Goal: Task Accomplishment & Management: Complete application form

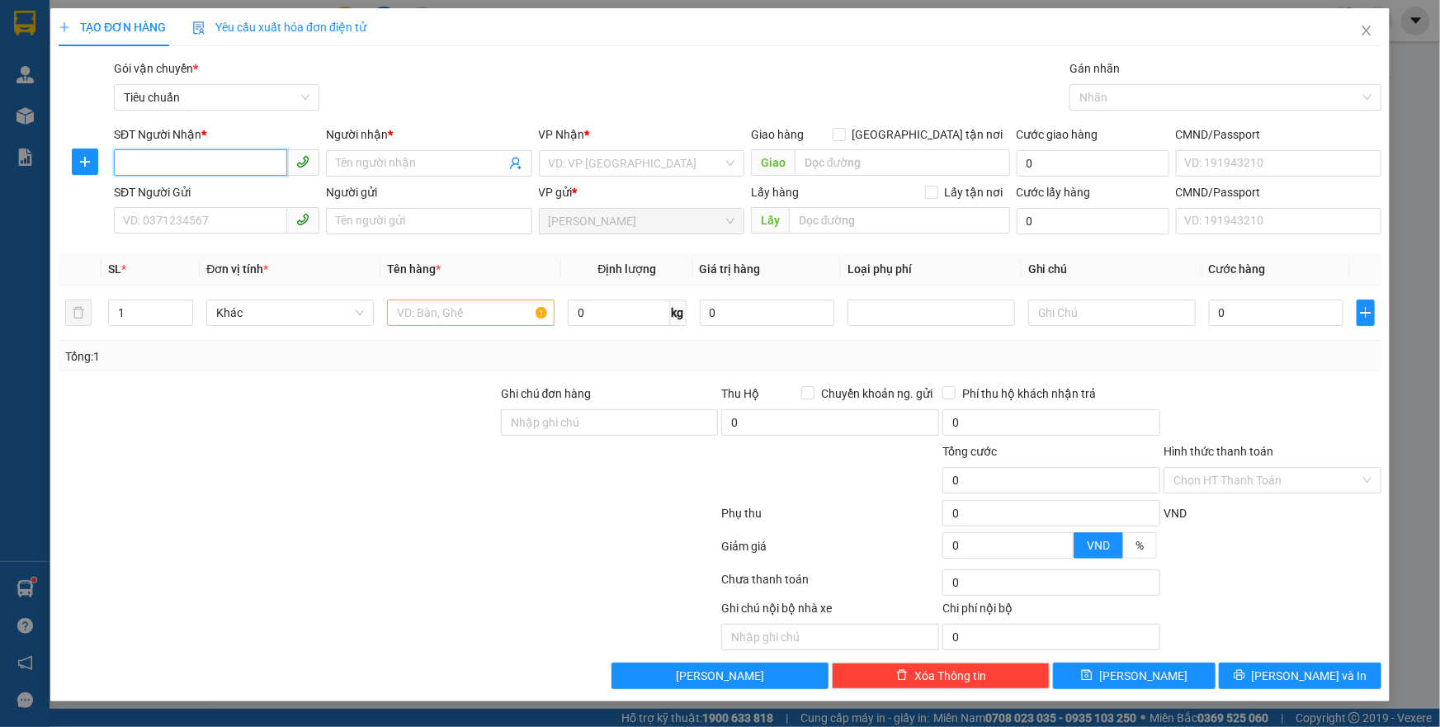
click at [207, 152] on input "SĐT Người Nhận *" at bounding box center [200, 162] width 173 height 26
type input "0842011911"
click at [411, 163] on input "Người nhận *" at bounding box center [420, 163] width 169 height 18
click at [617, 169] on input "search" at bounding box center [636, 163] width 174 height 25
click at [430, 160] on input "[PERSON_NAME]" at bounding box center [420, 163] width 169 height 18
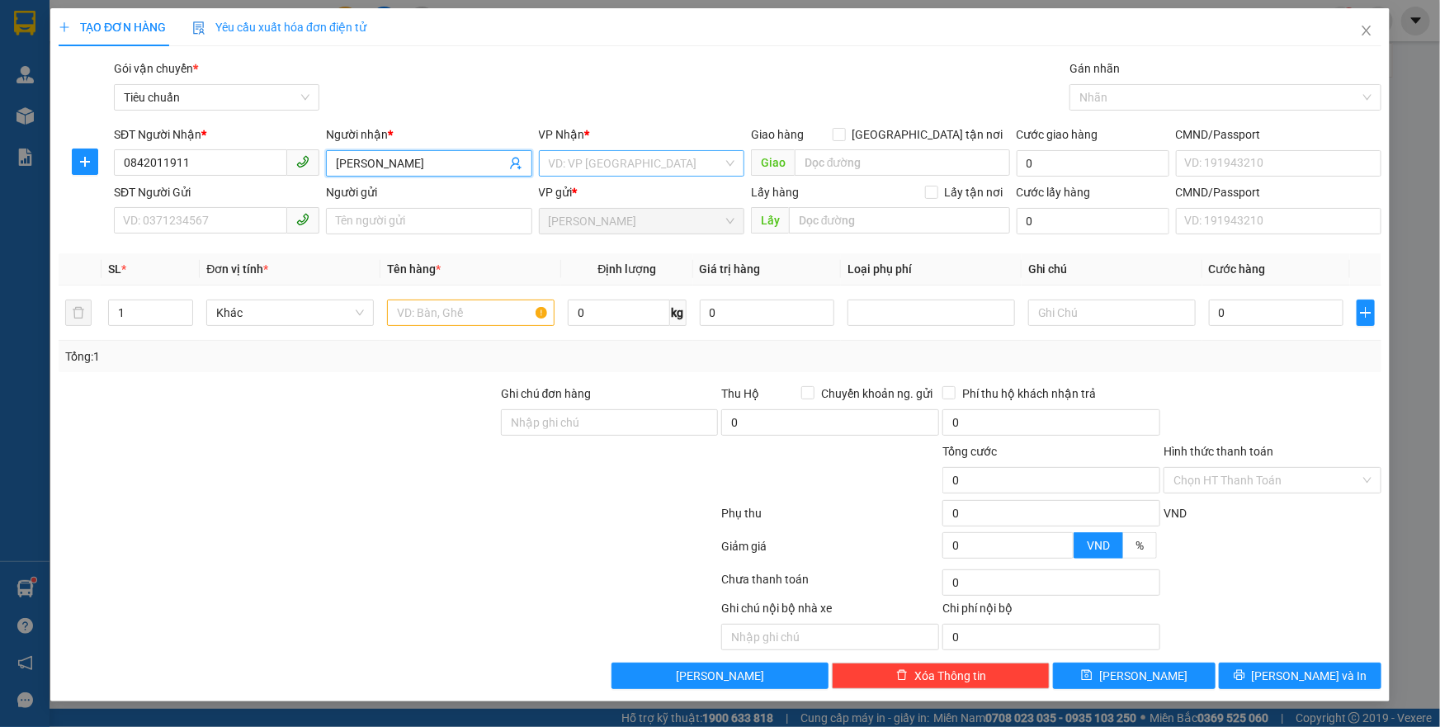
type input "[PERSON_NAME]"
click at [648, 163] on input "search" at bounding box center [636, 163] width 174 height 25
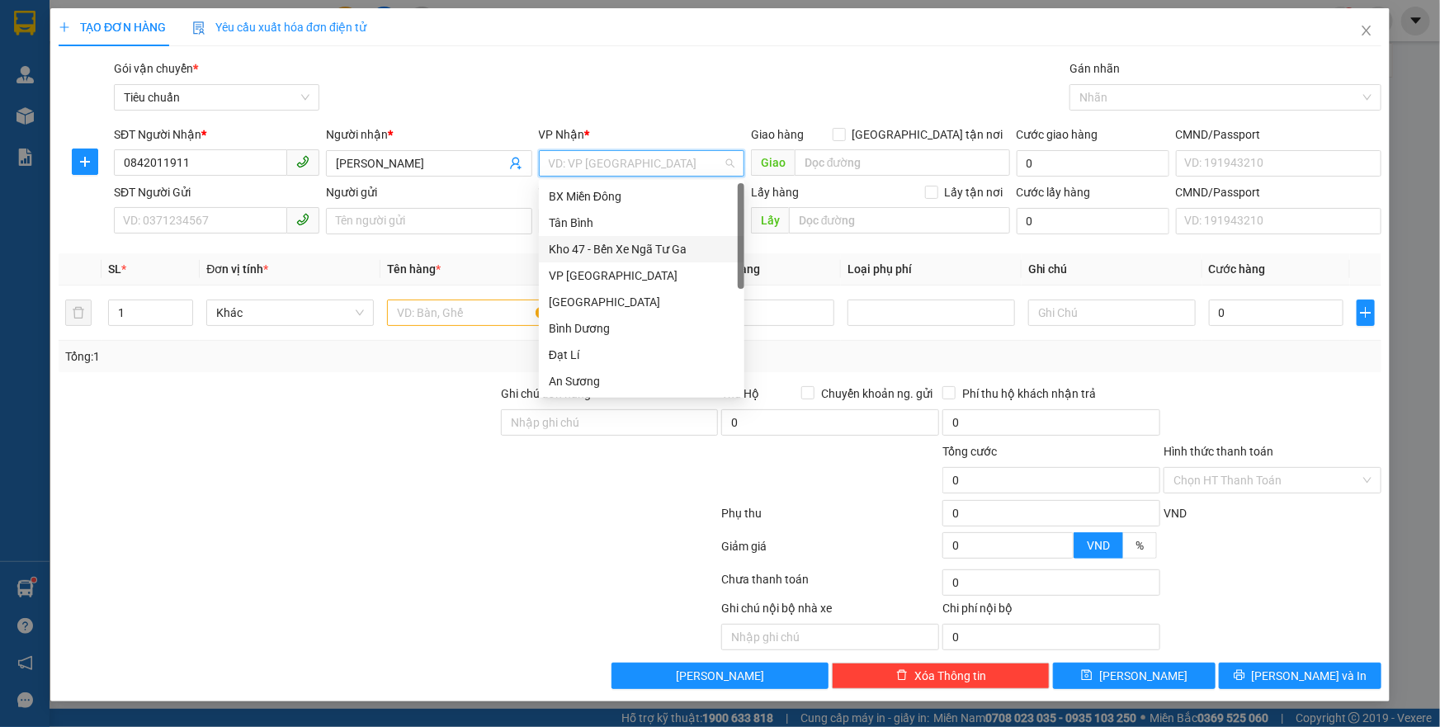
click at [669, 251] on div "Kho 47 - Bến Xe Ngã Tư Ga" at bounding box center [642, 249] width 186 height 18
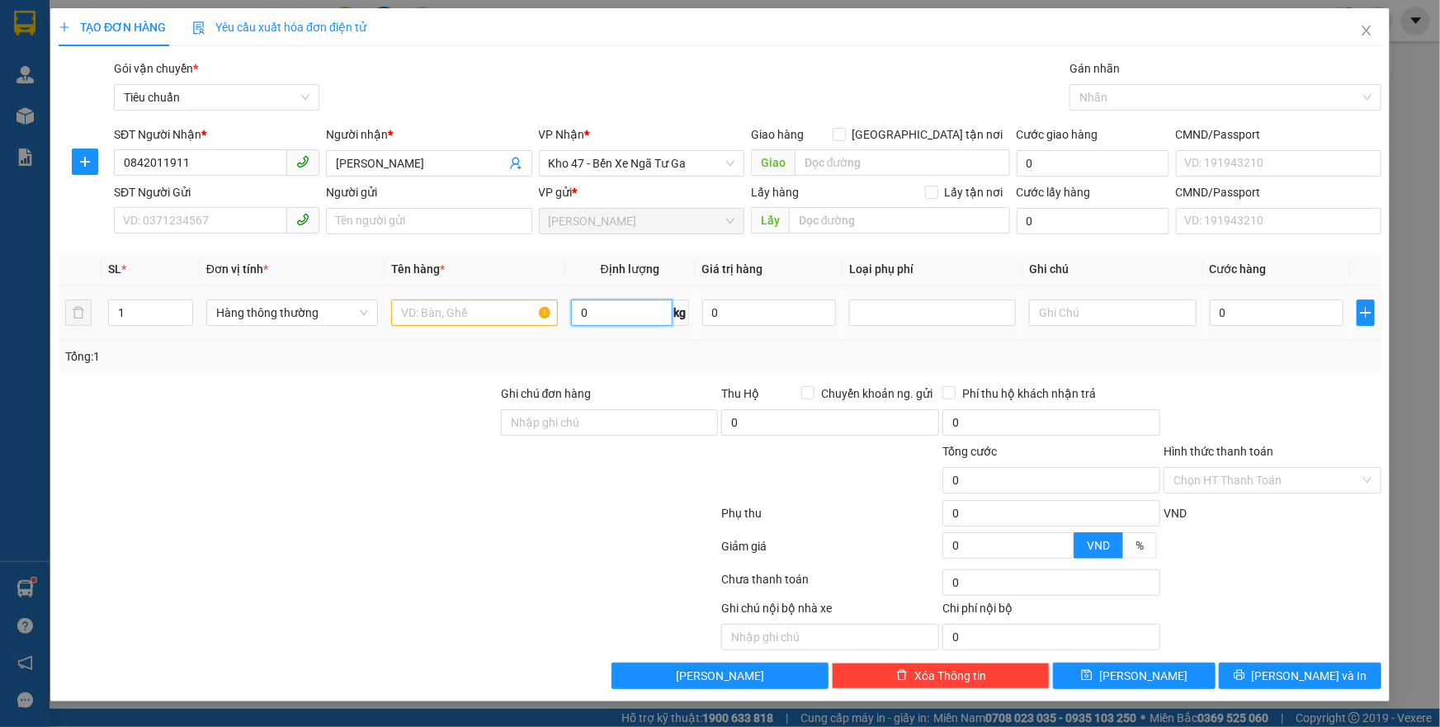
click at [604, 313] on input "0" at bounding box center [622, 313] width 102 height 26
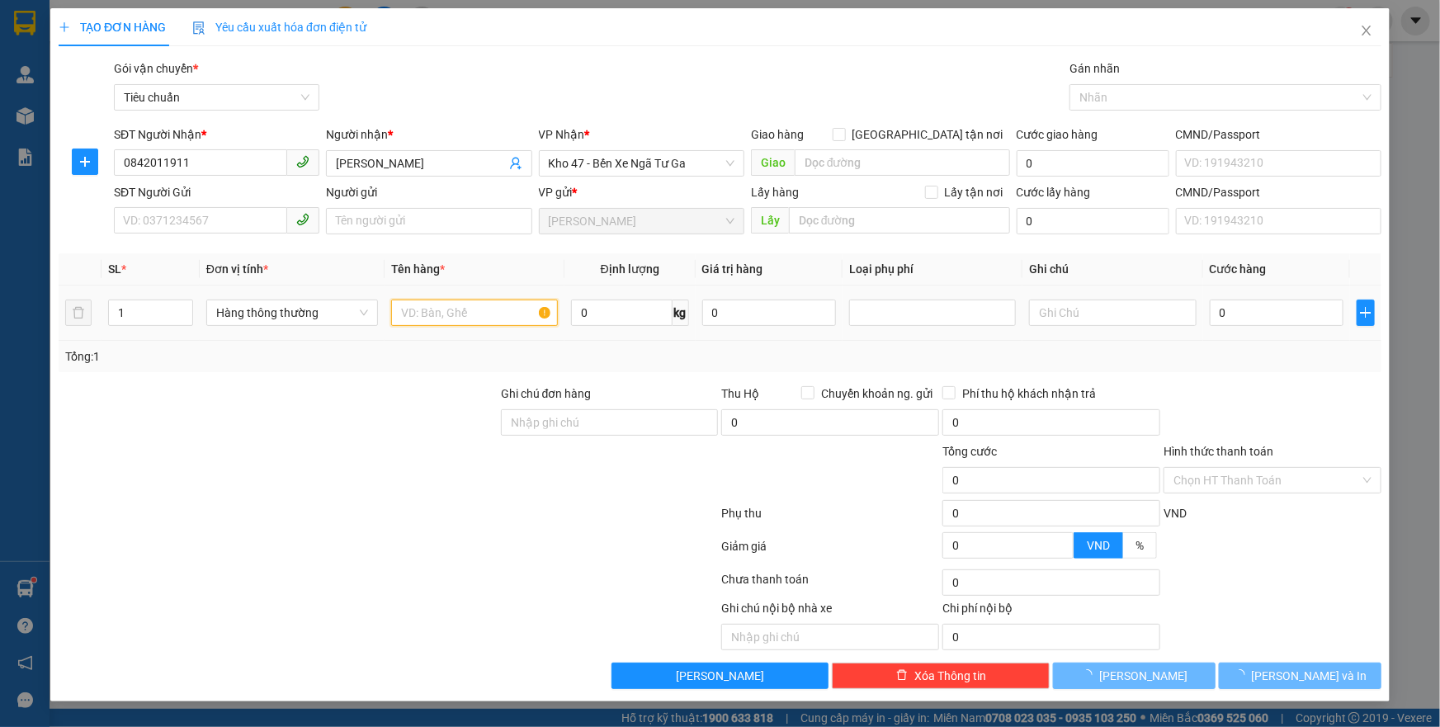
click at [463, 319] on input "text" at bounding box center [474, 313] width 167 height 26
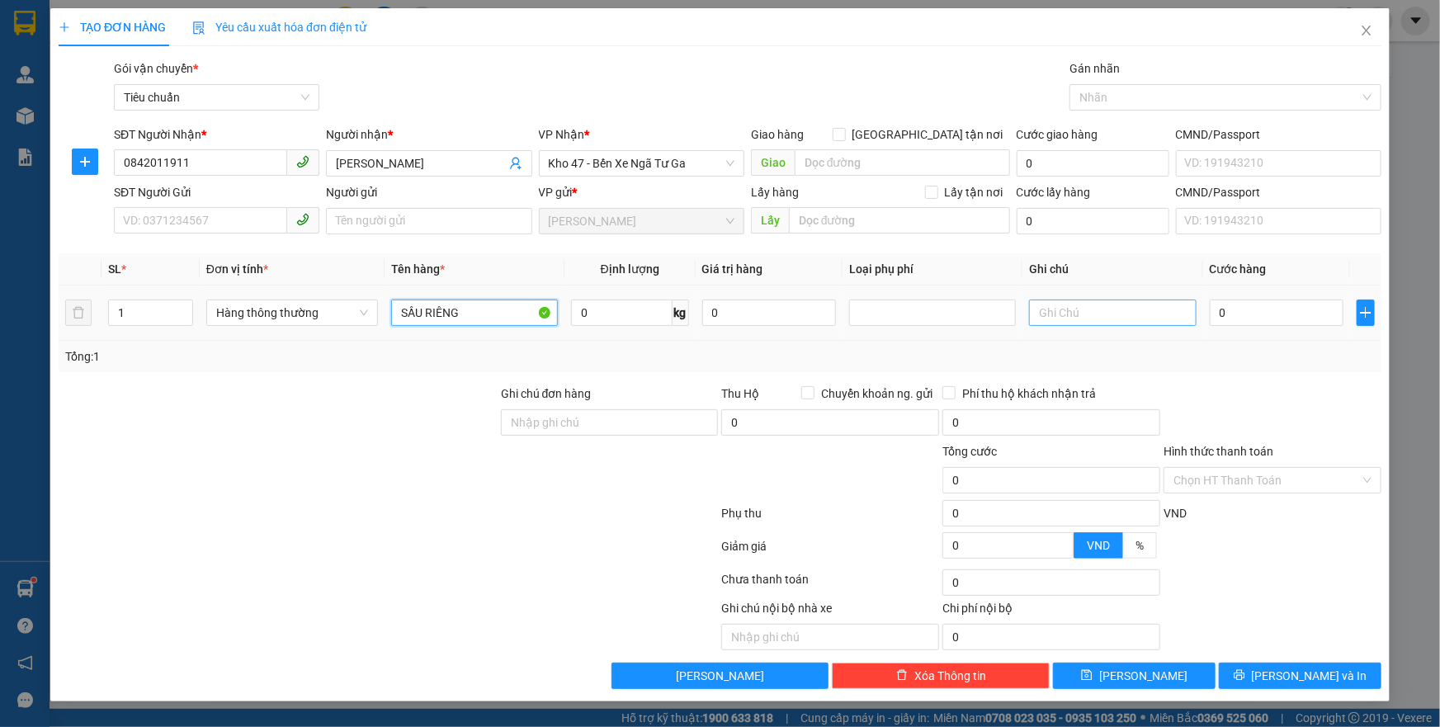
type input "SẦU RIÊNG"
click at [1067, 319] on input "text" at bounding box center [1112, 313] width 167 height 26
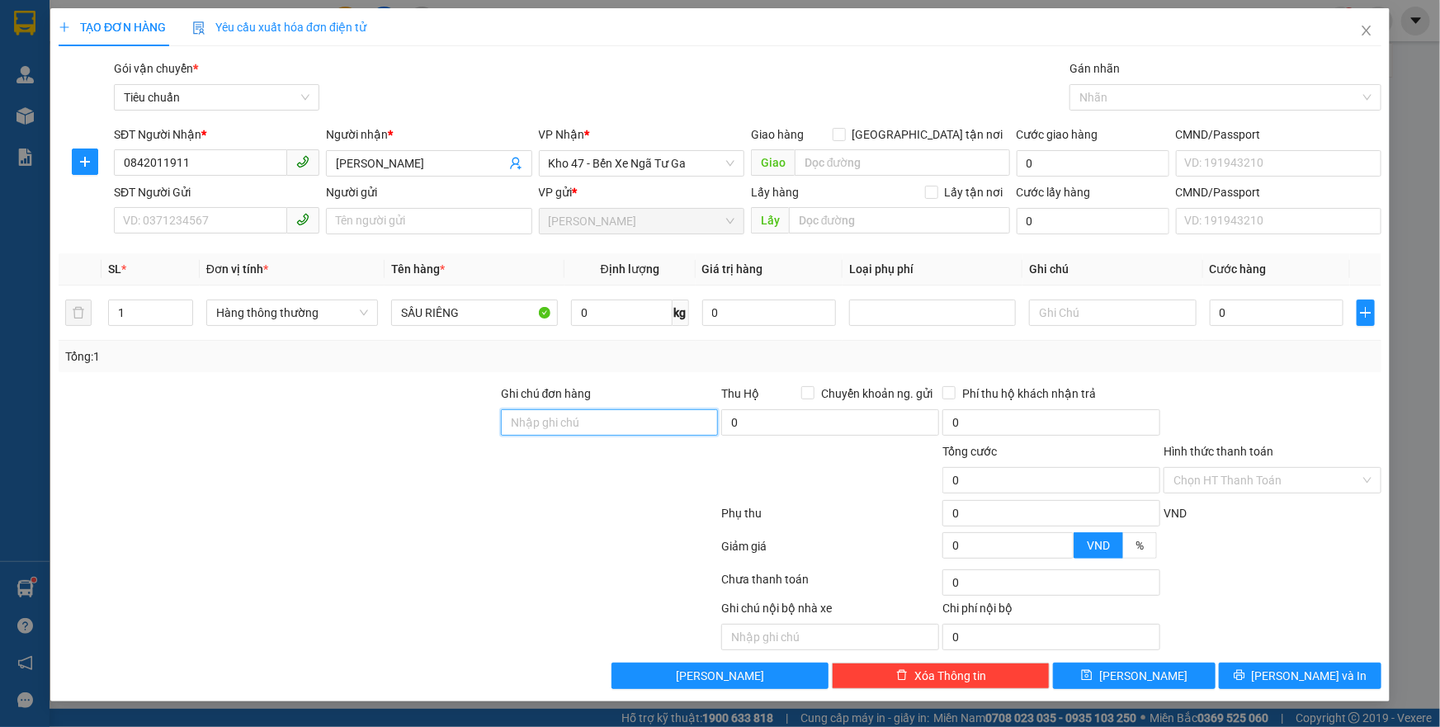
click at [564, 421] on input "Ghi chú đơn hàng" at bounding box center [610, 422] width 218 height 26
type input "NHÀ ÔNG ĐOÀN"
click at [1113, 305] on input "text" at bounding box center [1112, 313] width 167 height 26
type input "TÚM TRẮNG CHỮ XANHD"
click at [1285, 504] on div "VND" at bounding box center [1272, 518] width 221 height 29
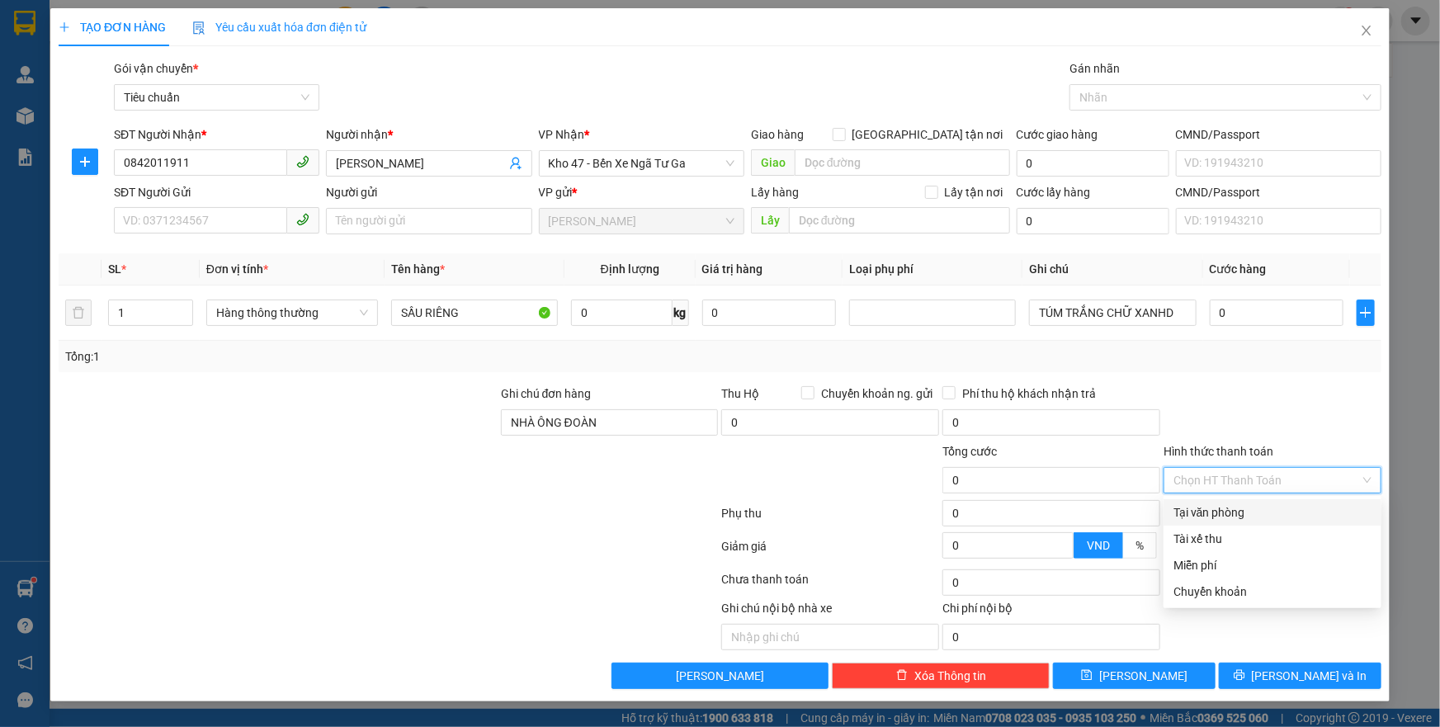
click at [1274, 490] on input "Hình thức thanh toán" at bounding box center [1267, 480] width 187 height 25
click at [1229, 572] on div "Miễn phí" at bounding box center [1273, 565] width 198 height 18
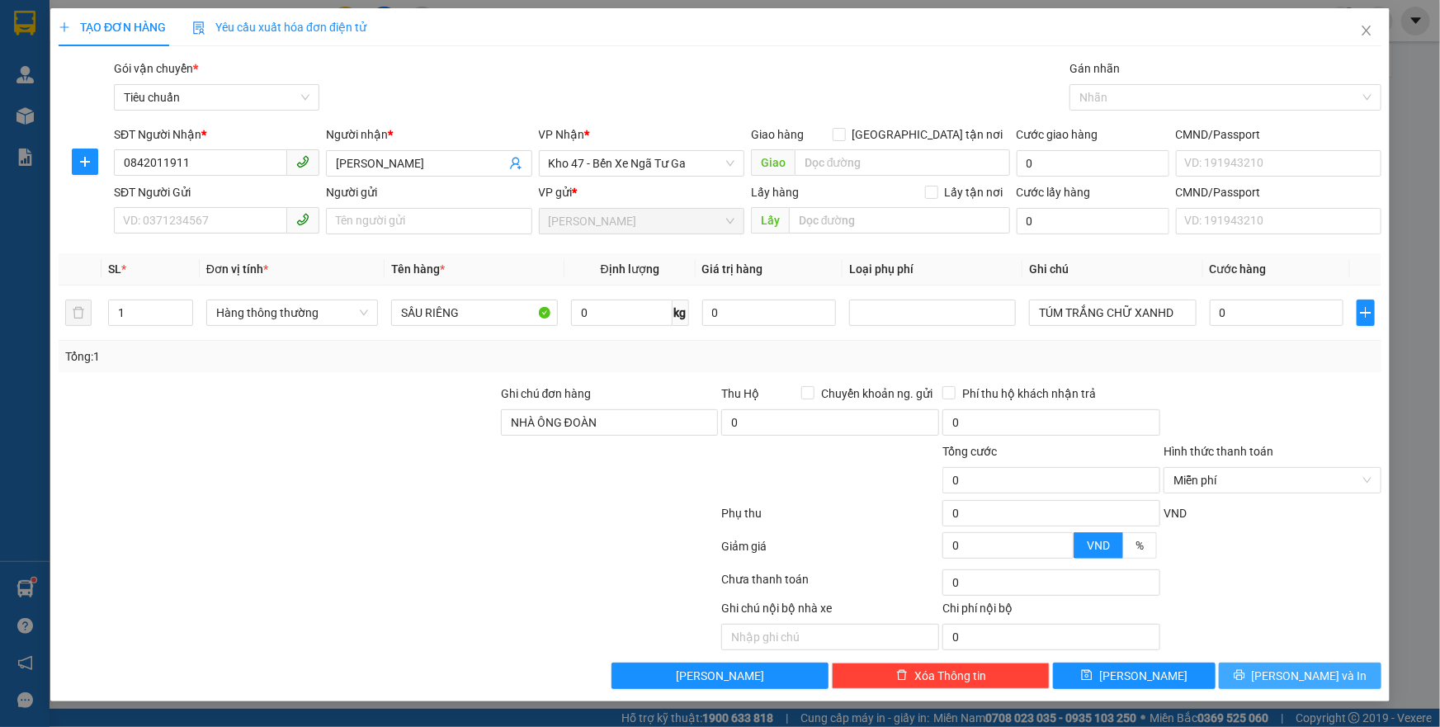
click at [1283, 677] on button "[PERSON_NAME] và In" at bounding box center [1300, 676] width 163 height 26
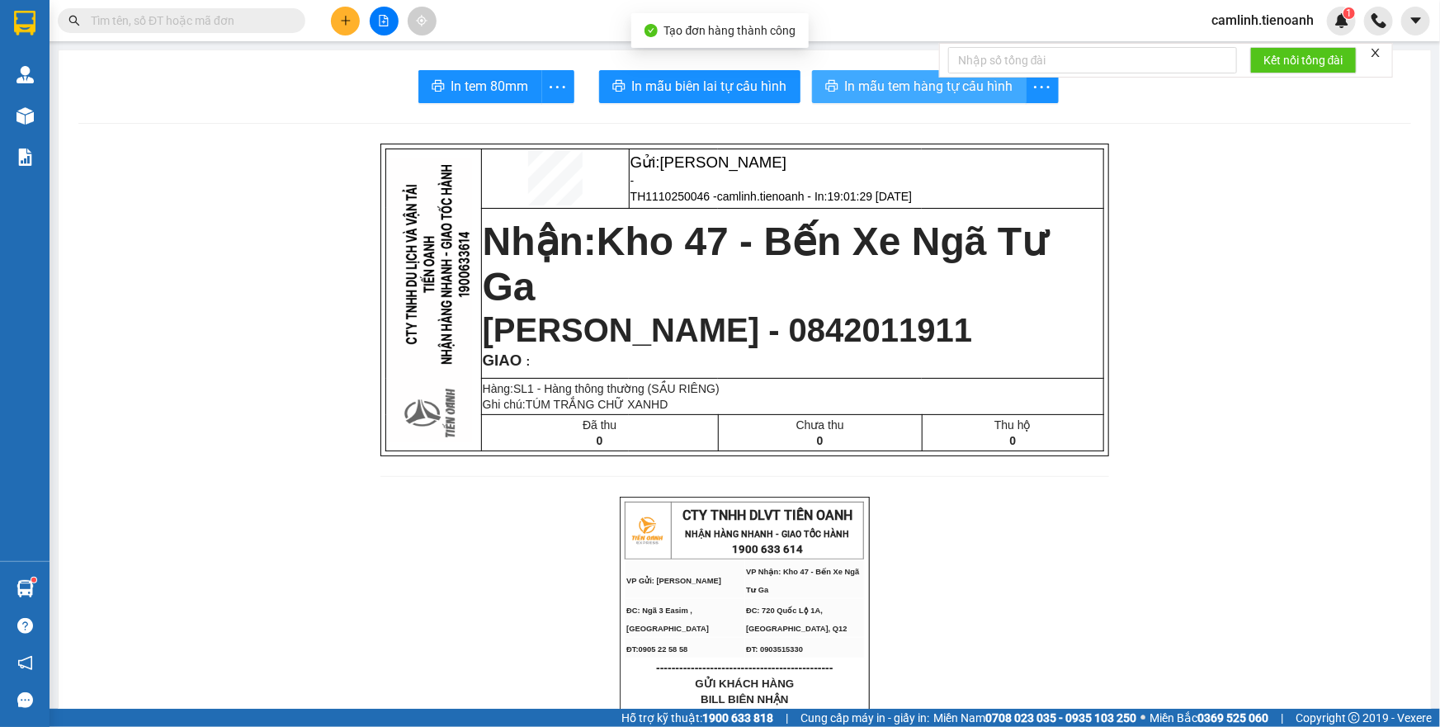
click at [875, 77] on span "In mẫu tem hàng tự cấu hình" at bounding box center [929, 86] width 168 height 21
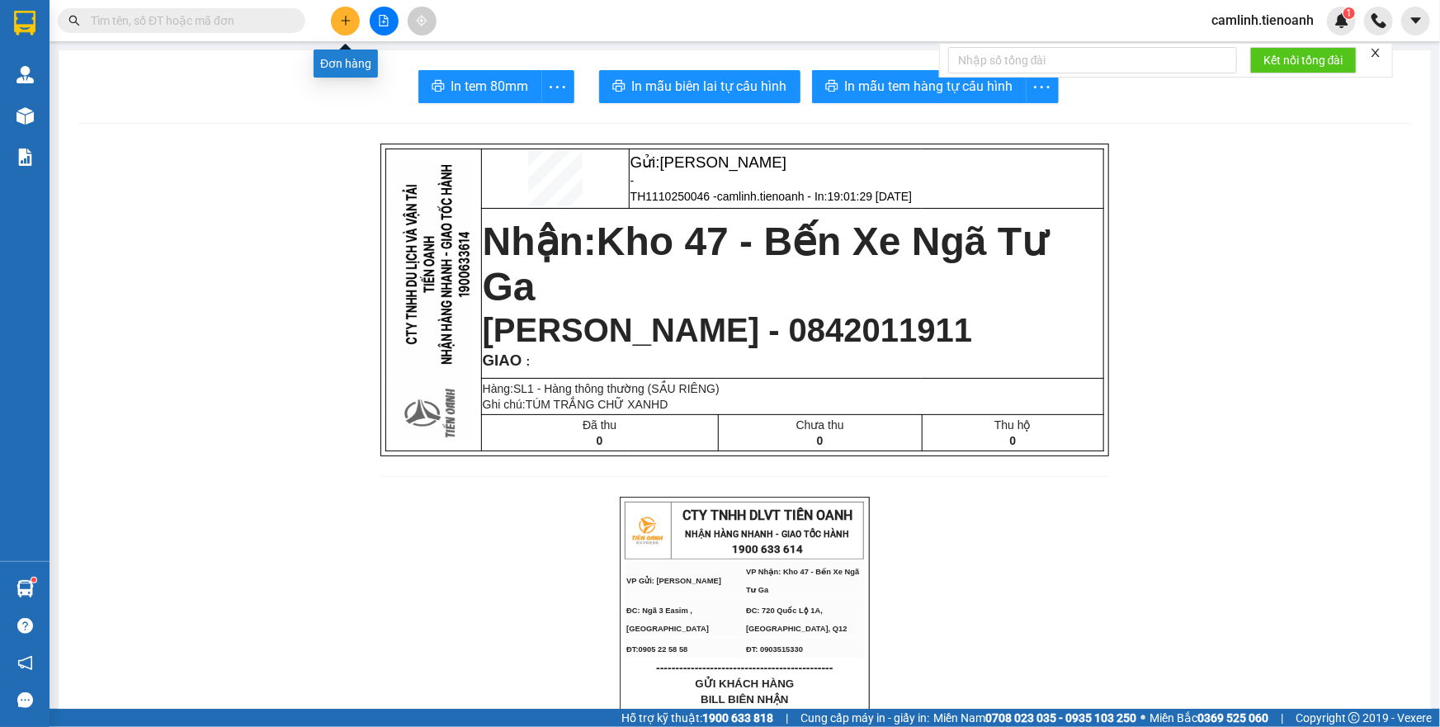
click at [341, 27] on button at bounding box center [345, 21] width 29 height 29
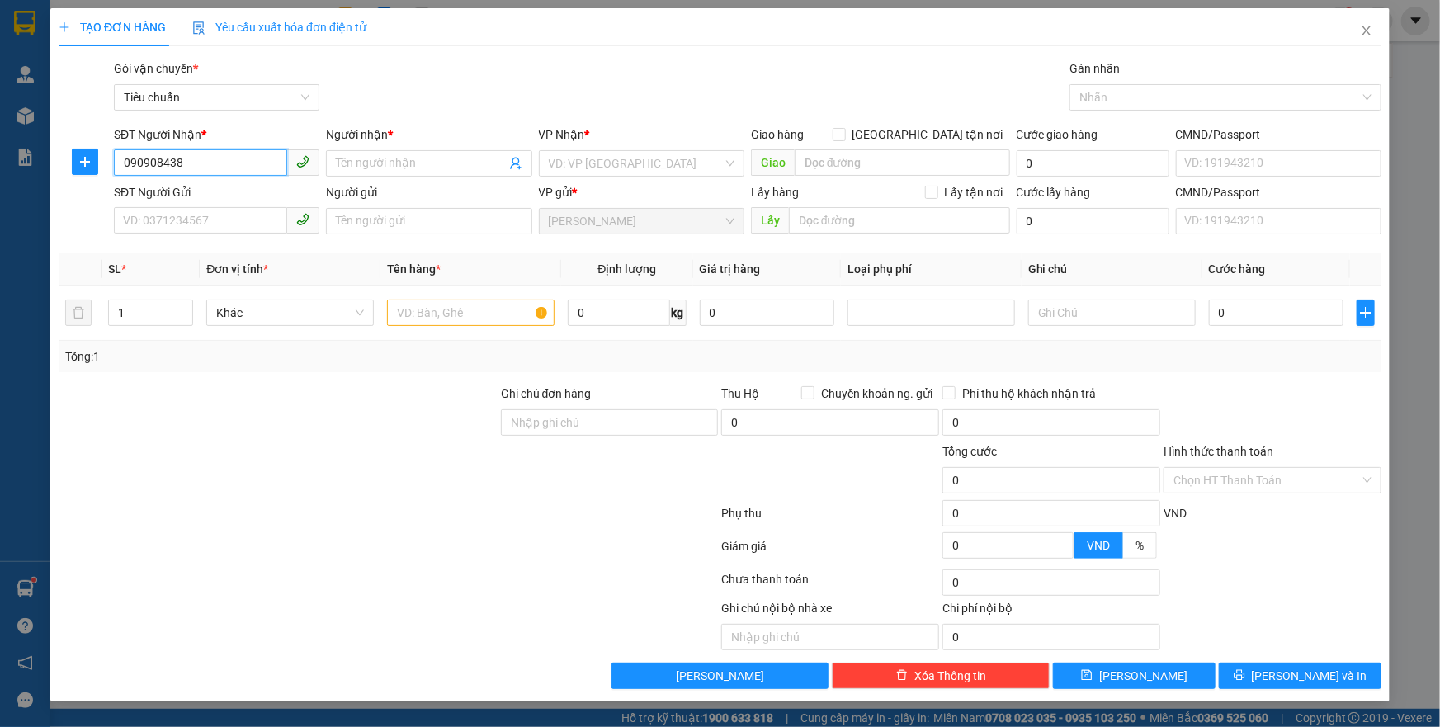
type input "0909084387"
click at [225, 189] on div "0909084387 - C HẠNH" at bounding box center [217, 196] width 186 height 18
type input "C HẠNH"
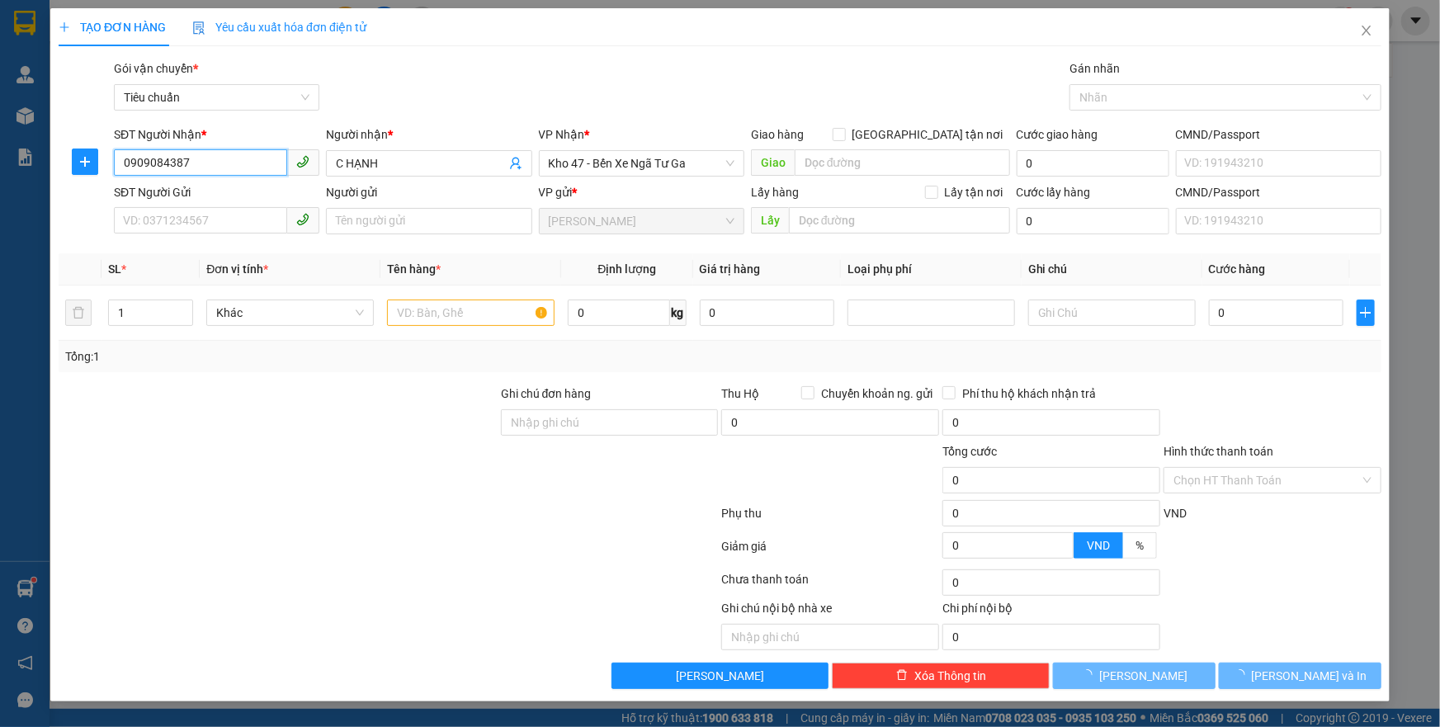
type input "40.000"
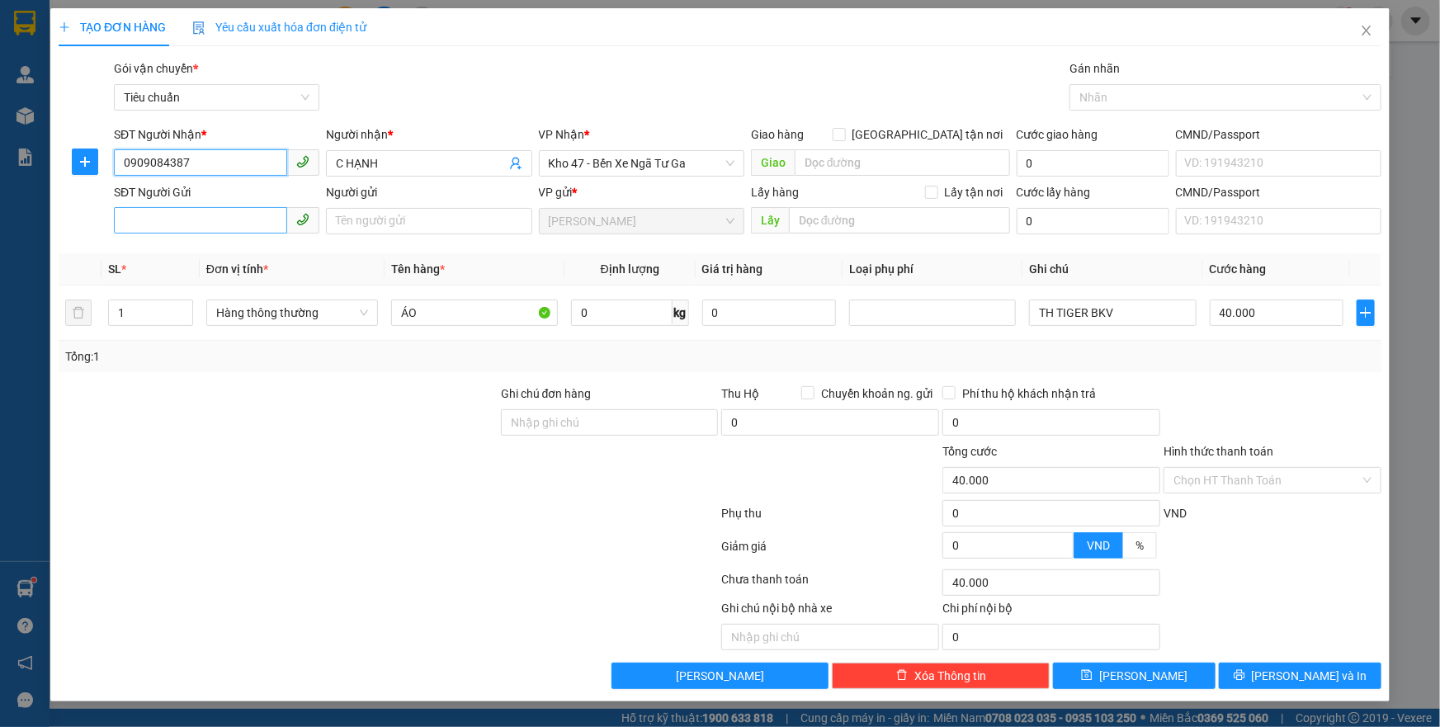
type input "0909084387"
click at [235, 226] on input "SĐT Người Gửi" at bounding box center [200, 220] width 173 height 26
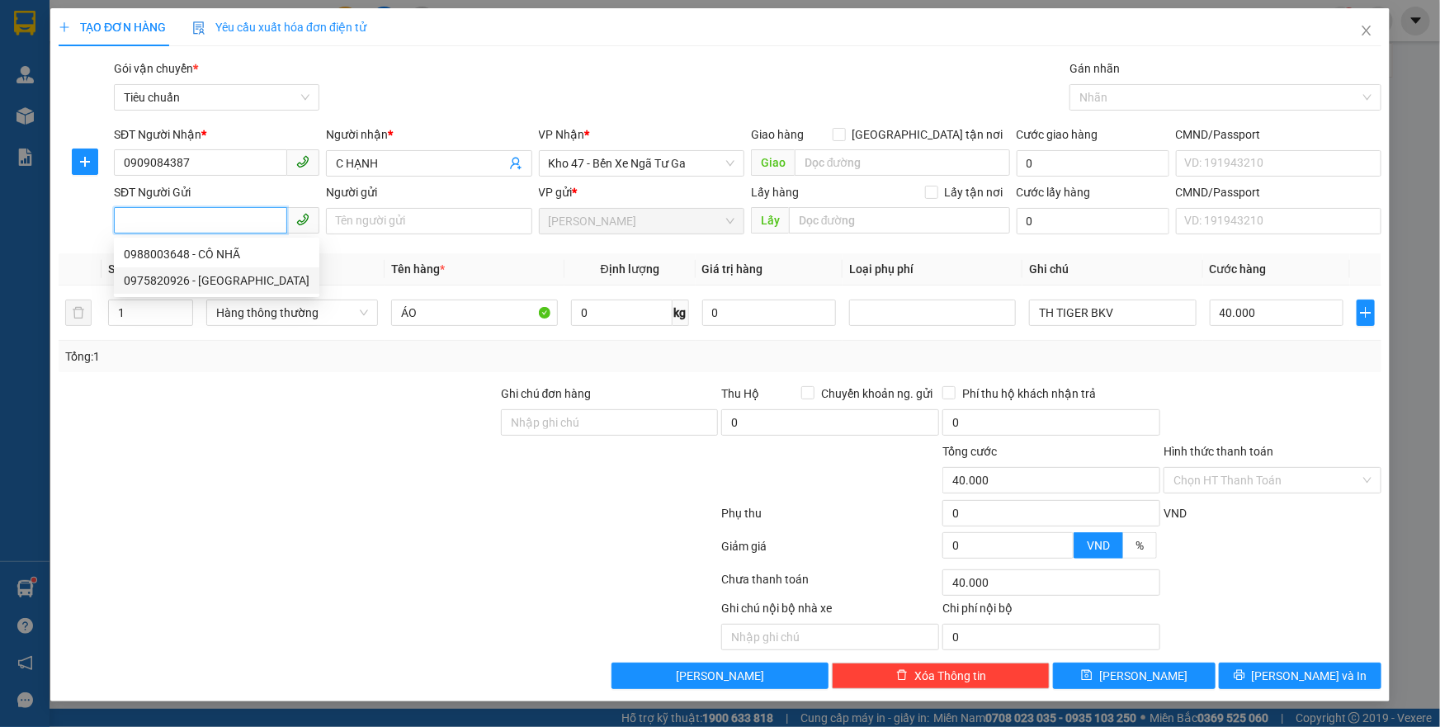
click at [254, 282] on div "0975820926 - [GEOGRAPHIC_DATA]" at bounding box center [217, 281] width 186 height 18
type input "0975820926"
type input "[PERSON_NAME]"
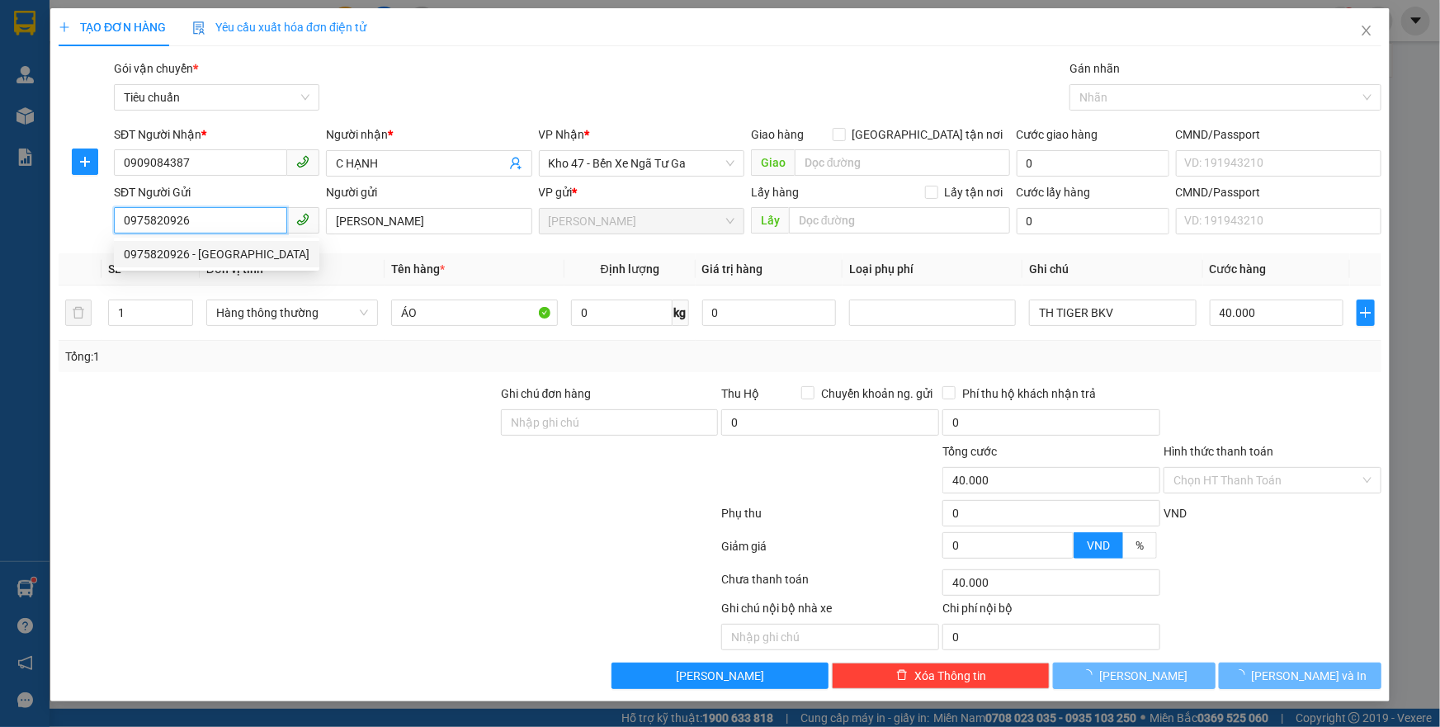
type input "60.000"
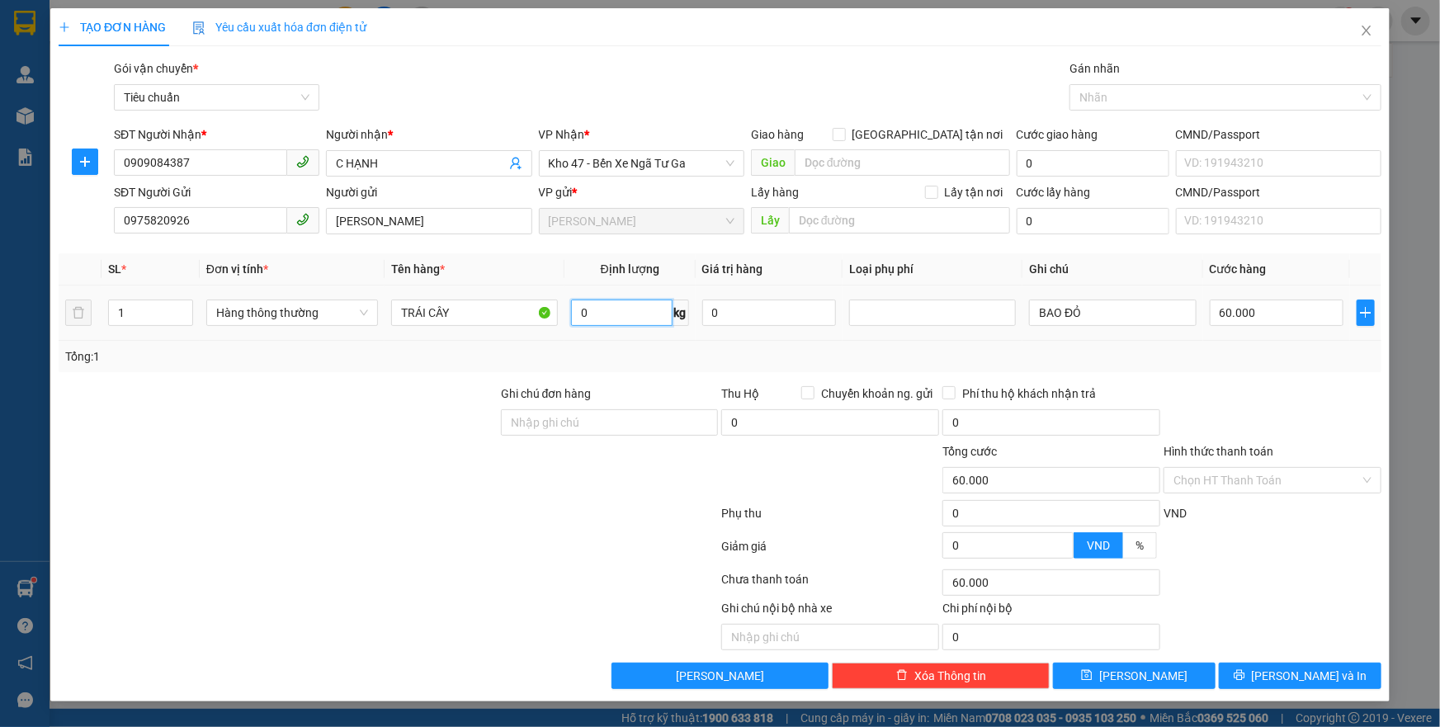
click at [636, 310] on input "0" at bounding box center [622, 313] width 102 height 26
type input "22"
click at [339, 446] on div at bounding box center [278, 471] width 442 height 58
drag, startPoint x: 1109, startPoint y: 317, endPoint x: 1028, endPoint y: 315, distance: 80.9
click at [1028, 315] on td "BAO ĐỎ" at bounding box center [1113, 313] width 180 height 55
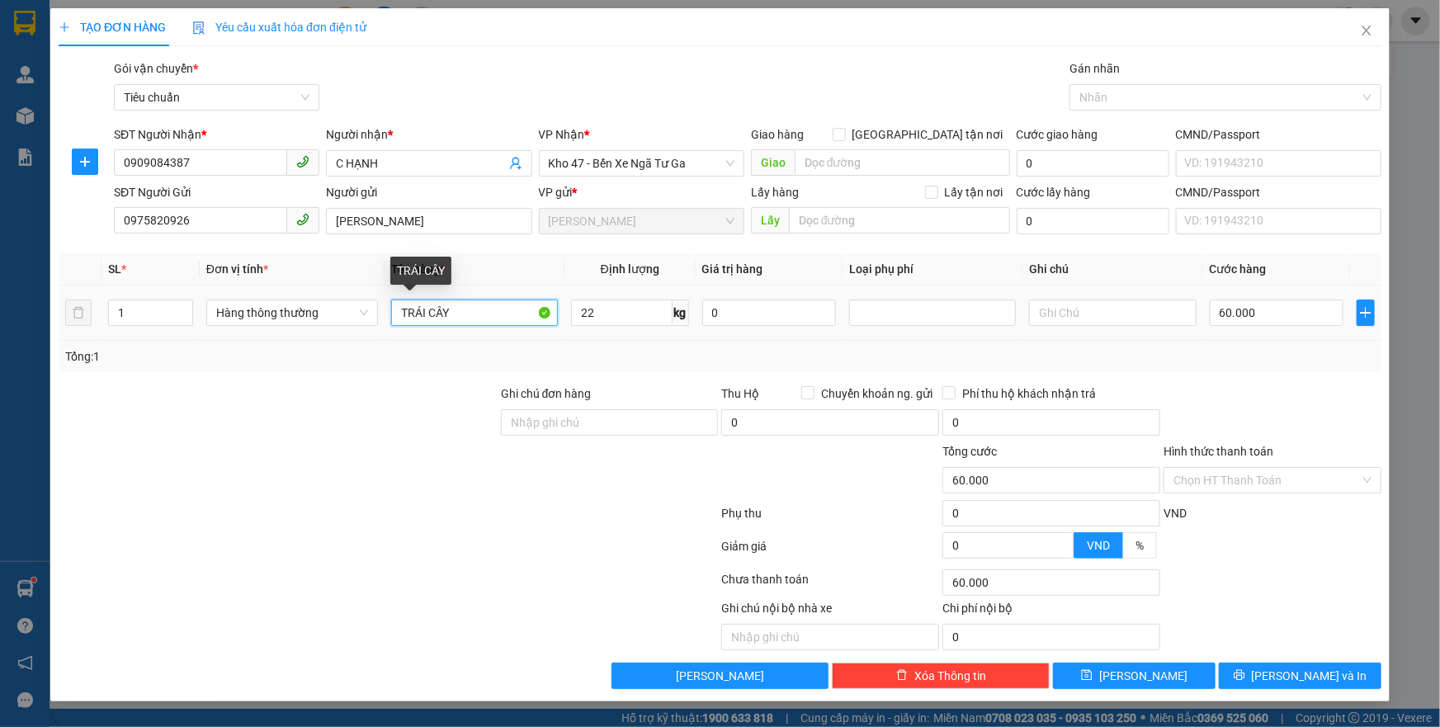
drag, startPoint x: 448, startPoint y: 318, endPoint x: 395, endPoint y: 314, distance: 52.9
click at [395, 314] on input "TRÁI CÂY" at bounding box center [474, 313] width 167 height 26
type input "BƠ"
click at [1081, 313] on input "text" at bounding box center [1112, 313] width 167 height 26
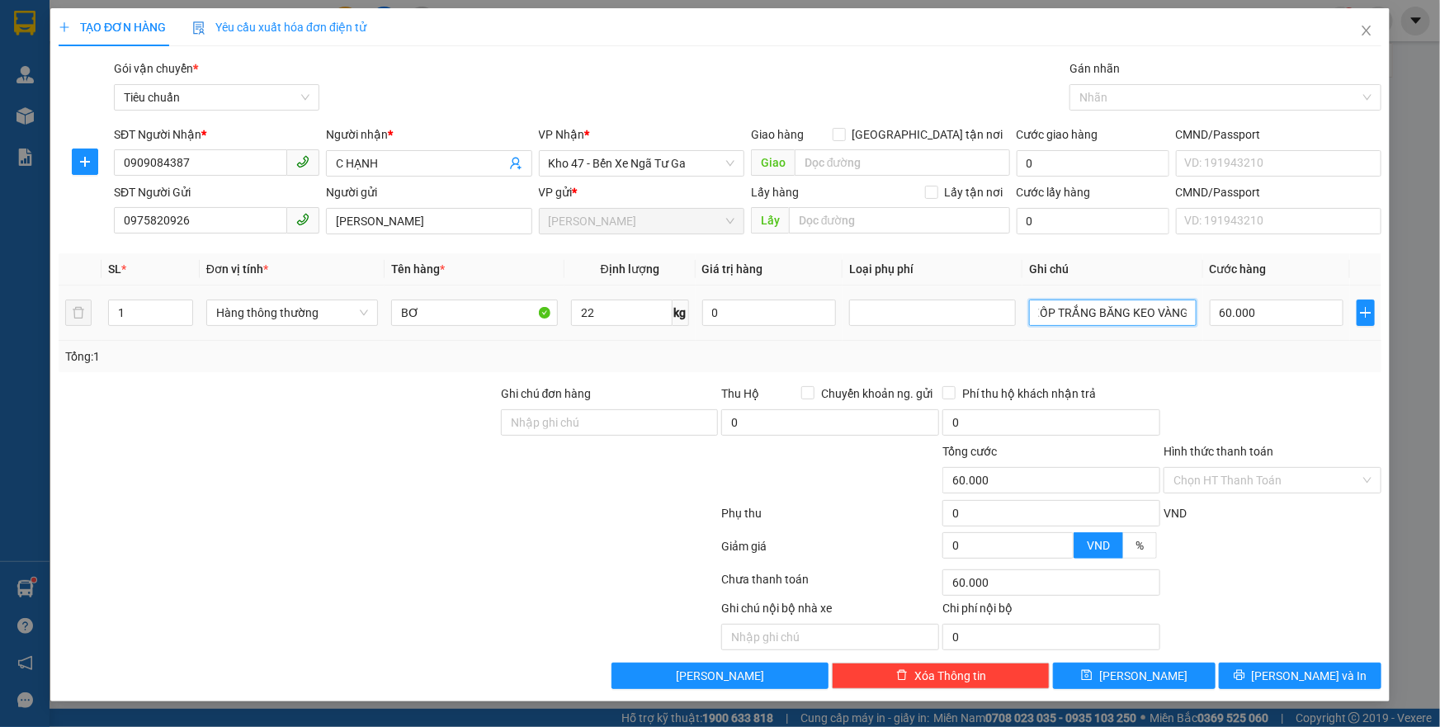
scroll to position [0, 48]
type input "THÙNG XỐP TRẮNG BĂNG KEO VÀNG"
click at [1305, 673] on span "[PERSON_NAME] và In" at bounding box center [1310, 676] width 116 height 18
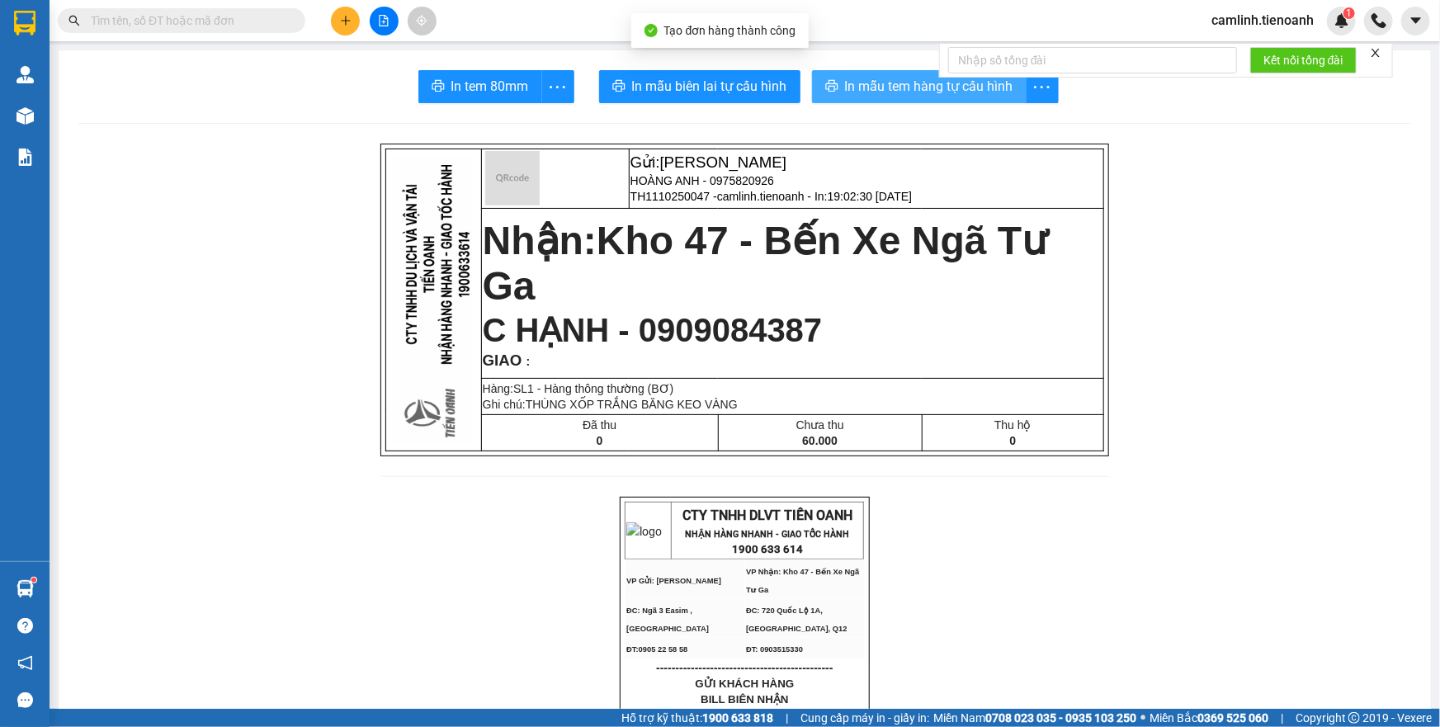
click at [896, 98] on button "In mẫu tem hàng tự cấu hình" at bounding box center [919, 86] width 215 height 33
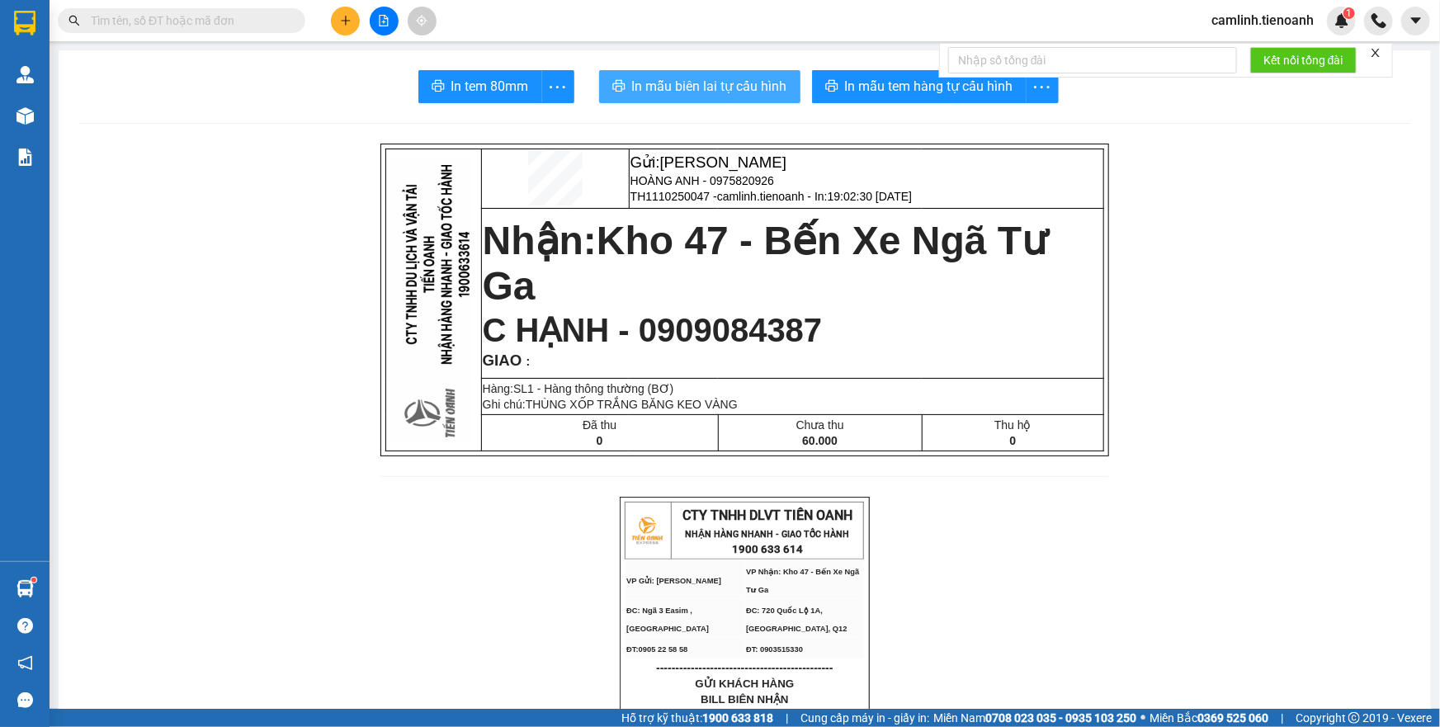
click at [700, 79] on span "In mẫu biên lai tự cấu hình" at bounding box center [709, 86] width 155 height 21
